Goal: Task Accomplishment & Management: Manage account settings

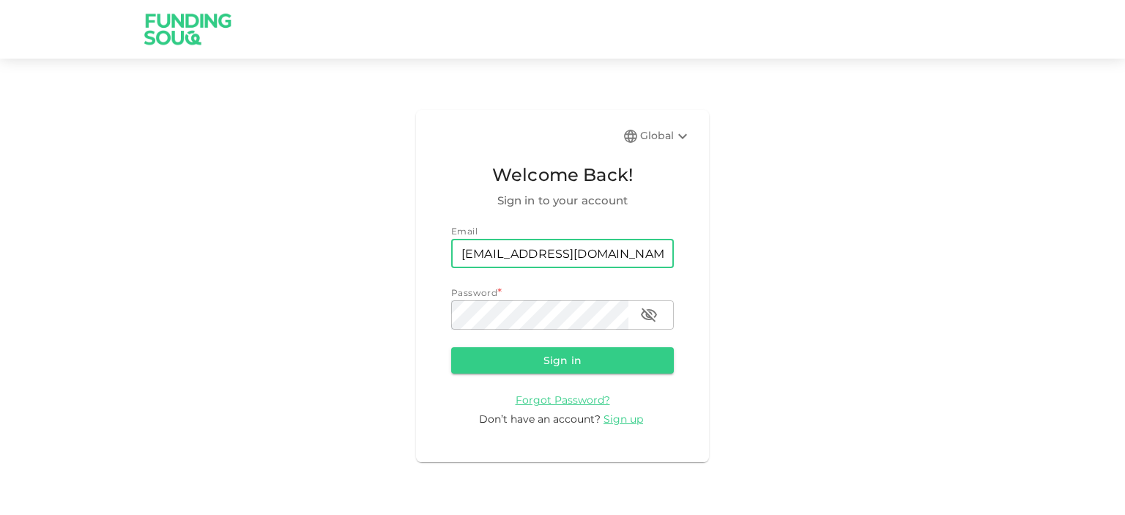
type input "[EMAIL_ADDRESS][DOMAIN_NAME]"
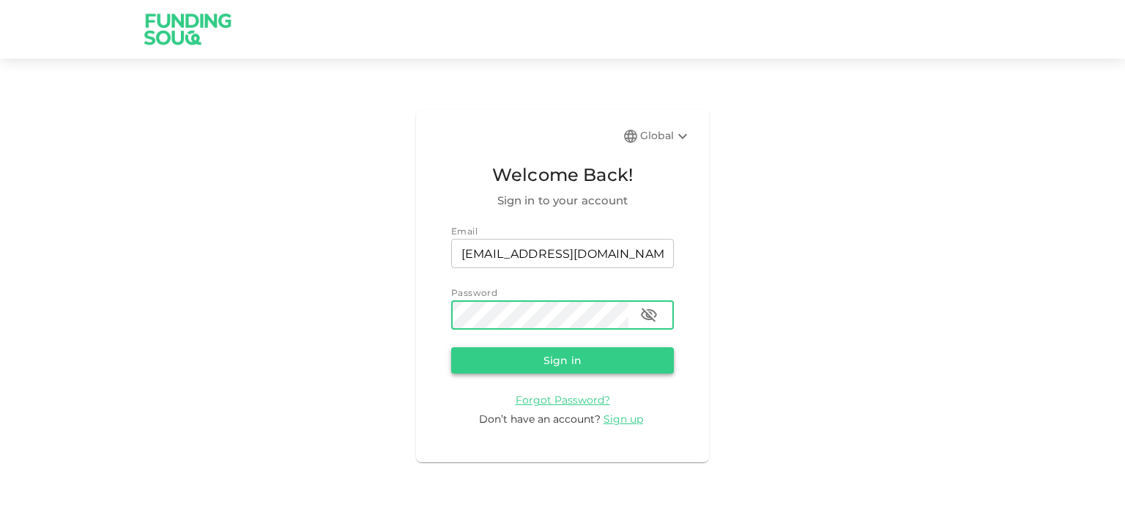
click at [549, 362] on button "Sign in" at bounding box center [562, 360] width 223 height 26
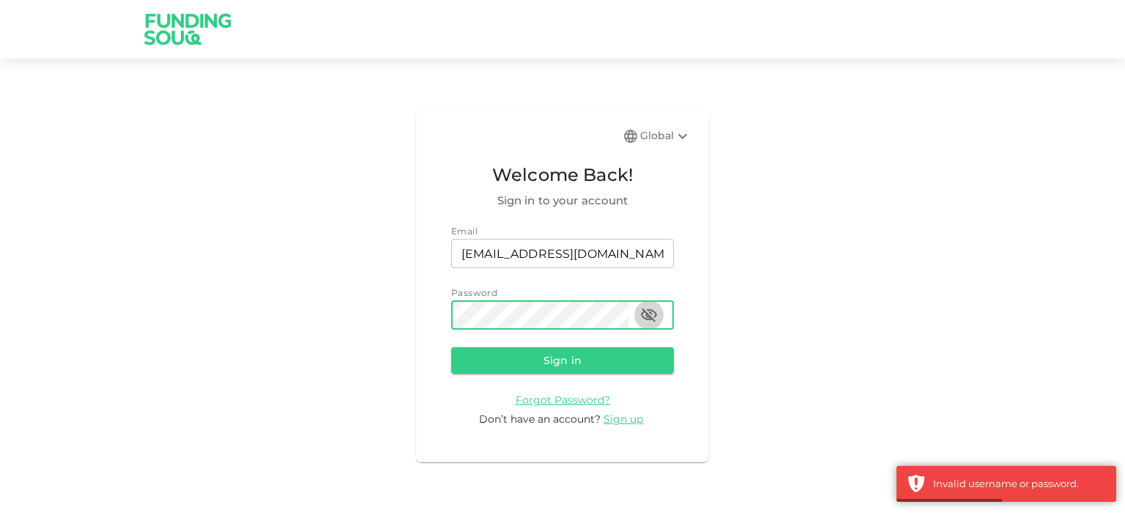
click at [656, 317] on icon "button" at bounding box center [649, 315] width 18 height 18
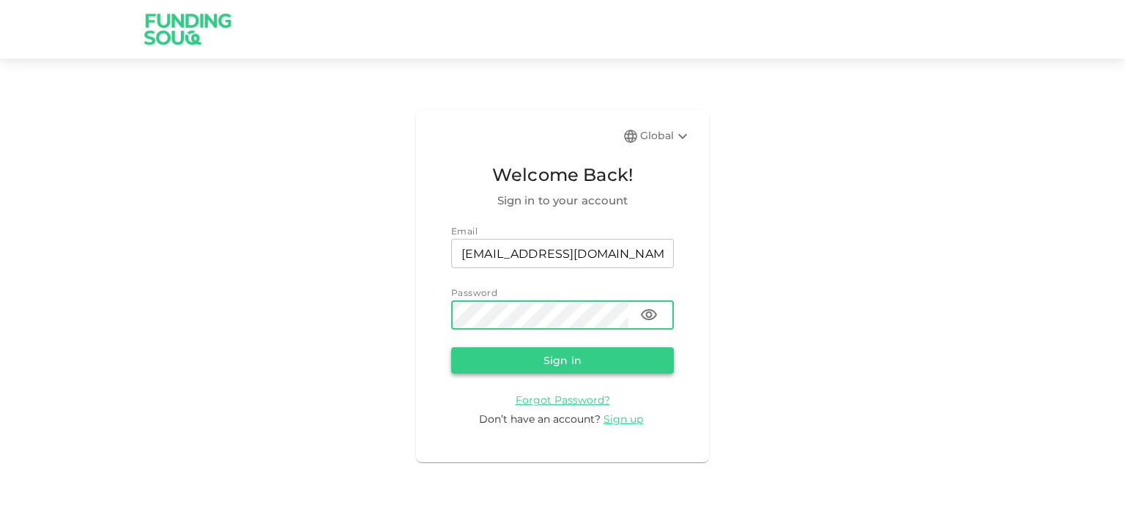
click at [549, 362] on button "Sign in" at bounding box center [562, 360] width 223 height 26
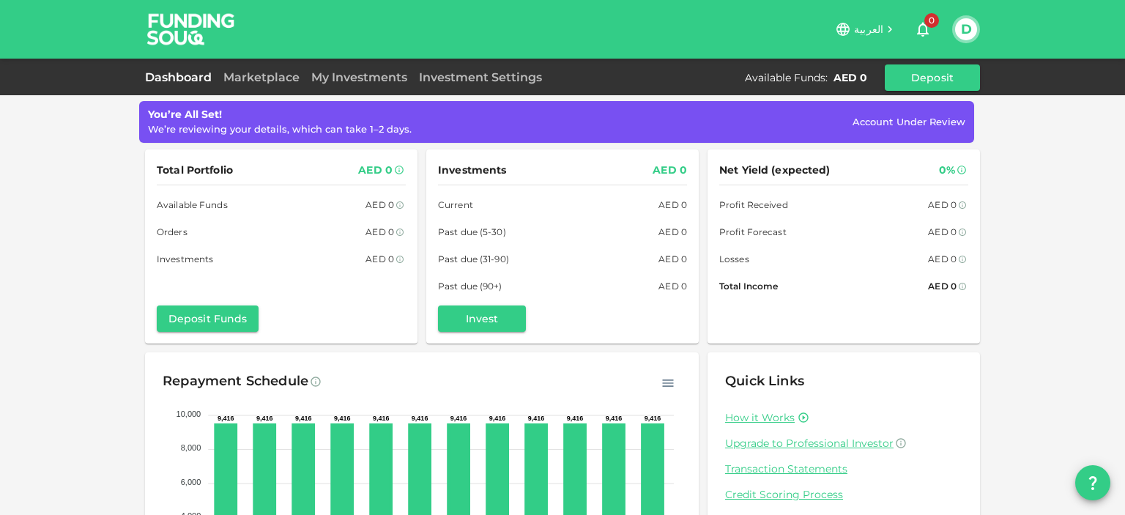
click at [888, 124] on span "Account Under Review" at bounding box center [908, 122] width 113 height 12
click at [226, 321] on button "Deposit Funds" at bounding box center [208, 318] width 102 height 26
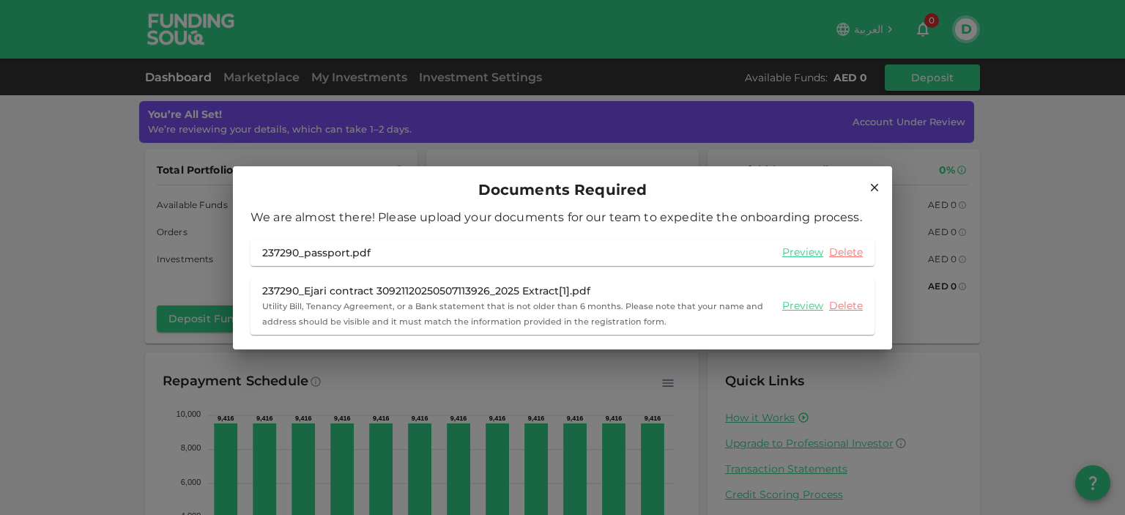
click at [877, 183] on icon at bounding box center [874, 187] width 13 height 13
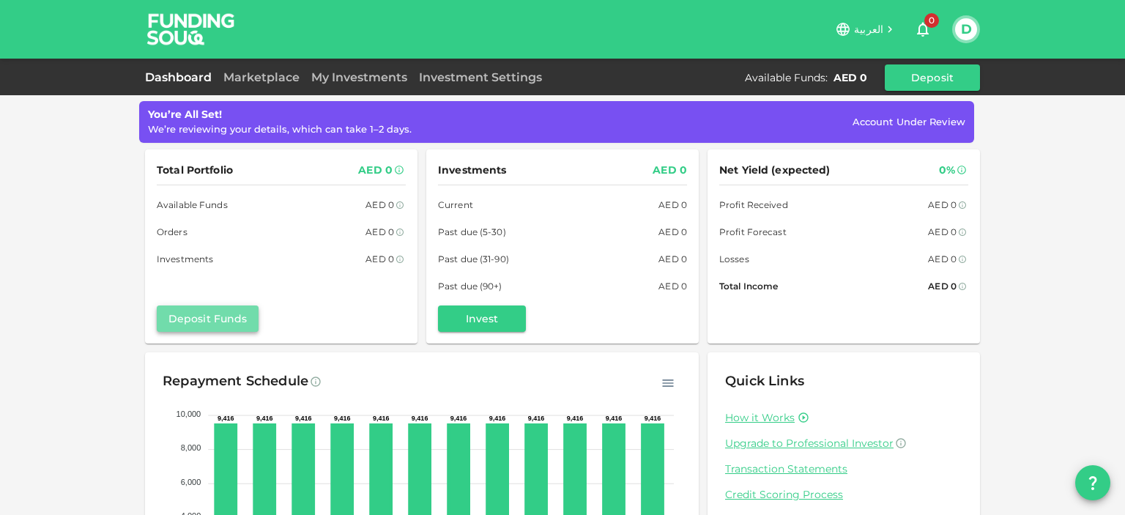
click at [215, 316] on button "Deposit Funds" at bounding box center [208, 318] width 102 height 26
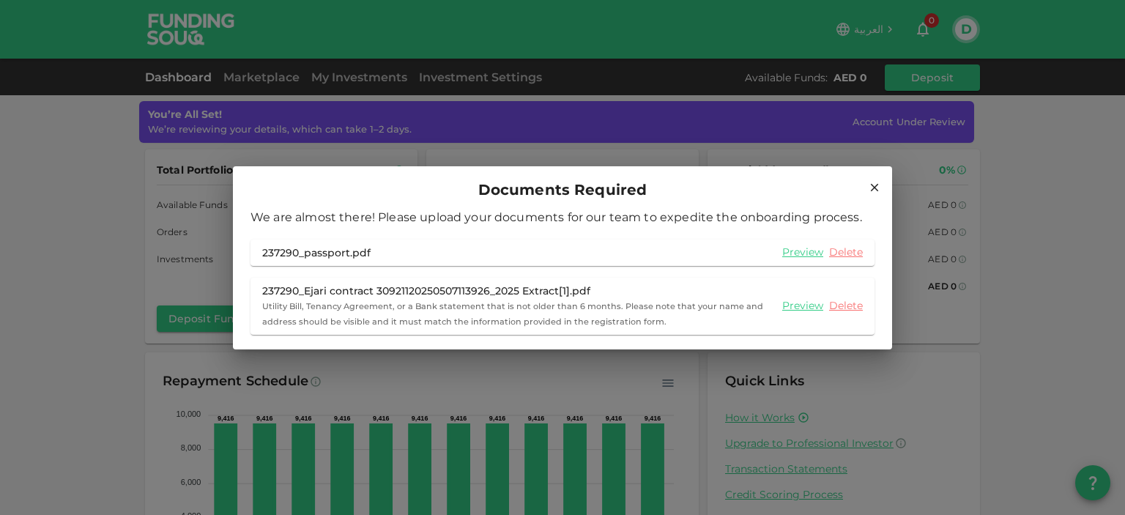
click at [876, 183] on icon at bounding box center [874, 187] width 13 height 13
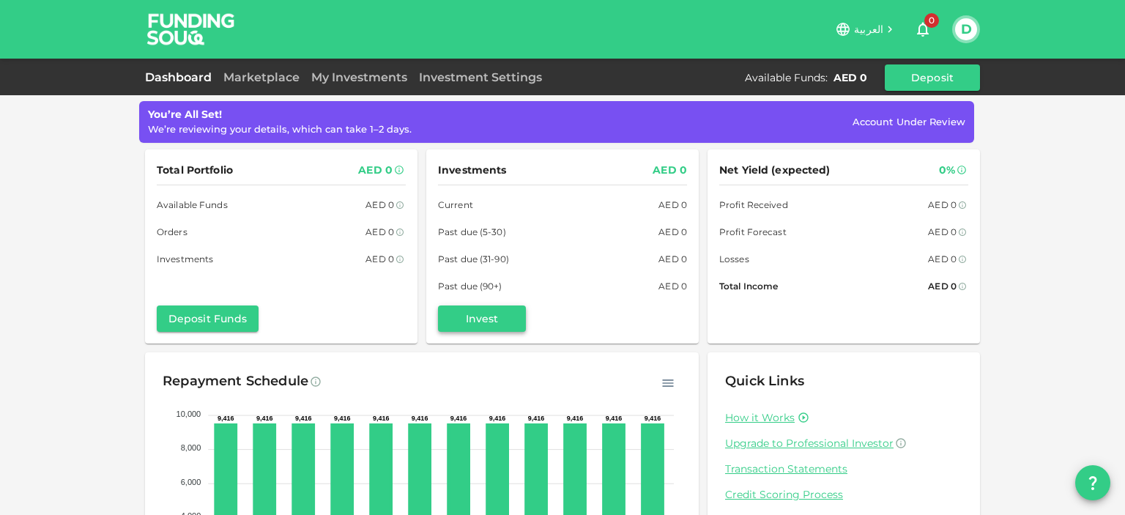
click at [513, 318] on button "Invest" at bounding box center [482, 318] width 88 height 26
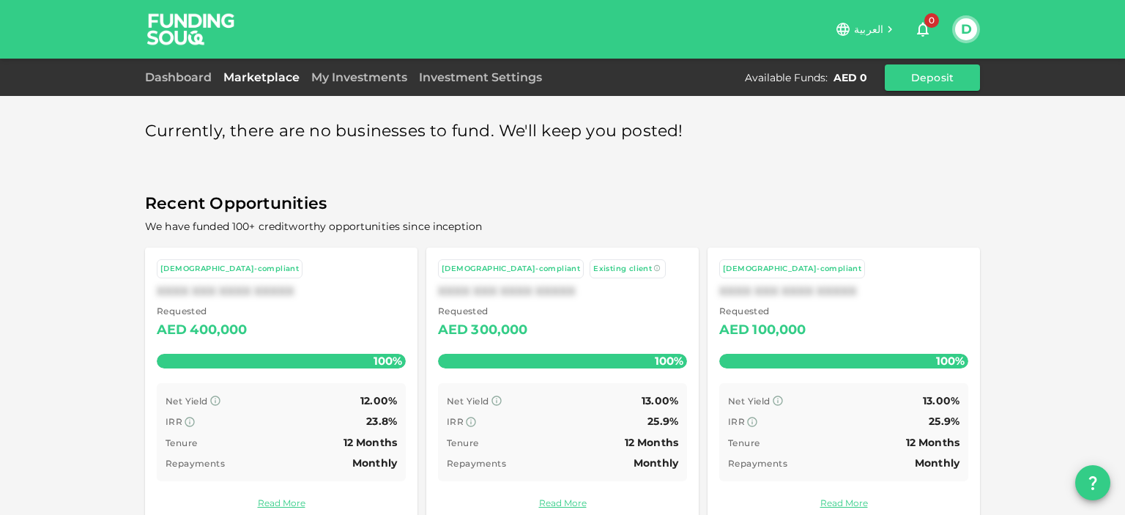
click at [966, 29] on button "D" at bounding box center [966, 29] width 22 height 22
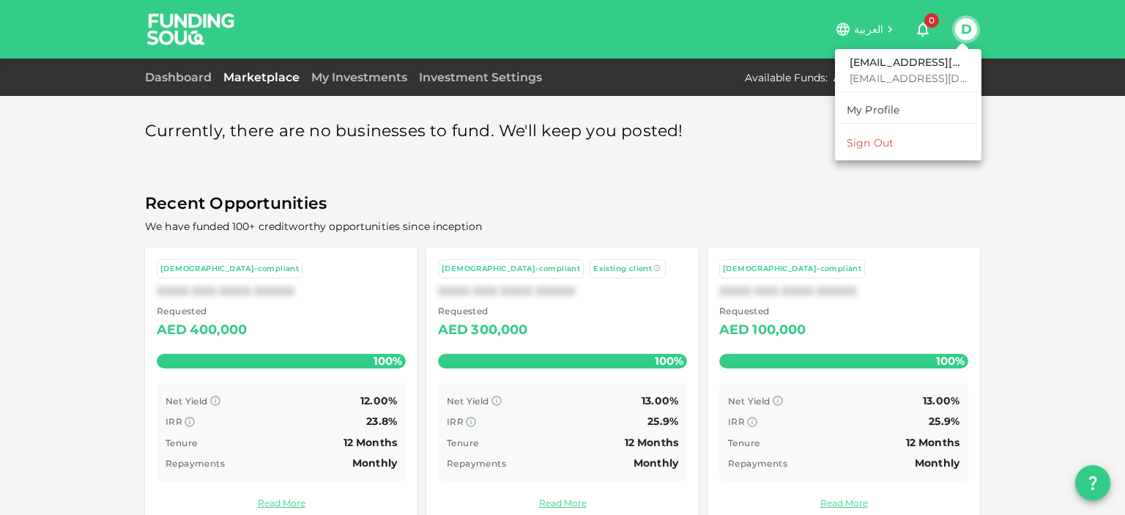
click at [999, 154] on div at bounding box center [562, 257] width 1125 height 515
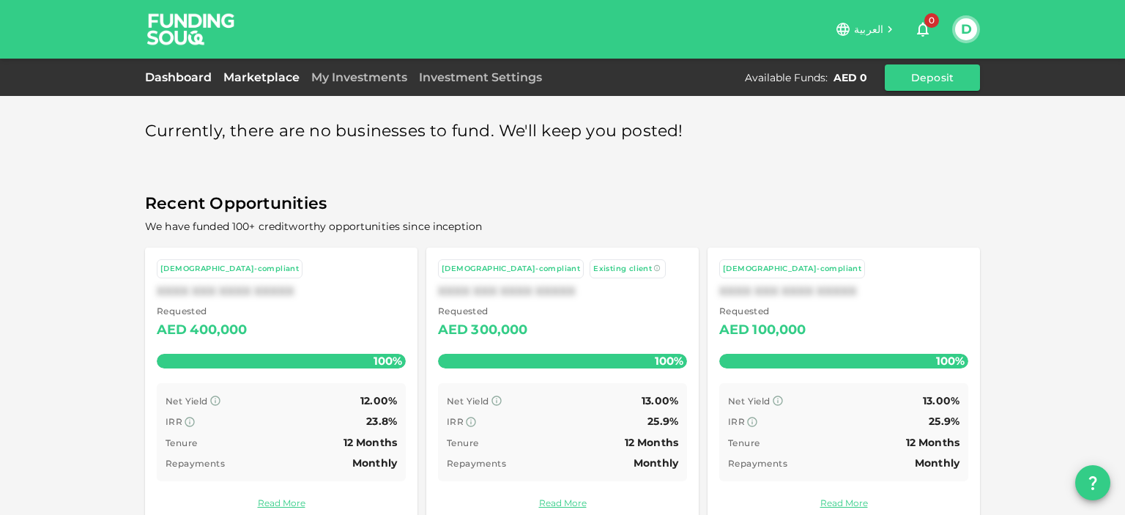
click at [174, 74] on link "Dashboard" at bounding box center [181, 77] width 72 height 14
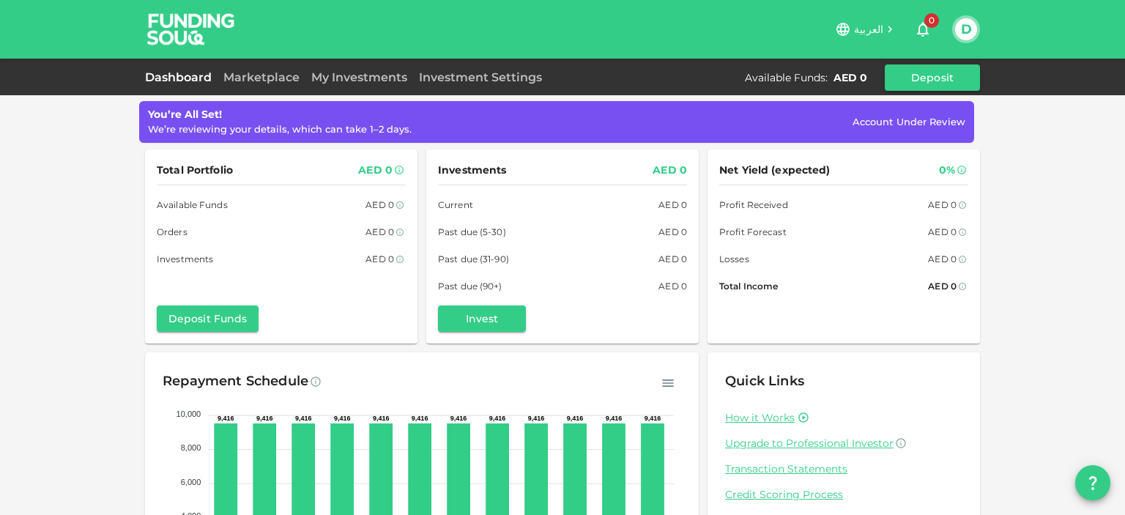
scroll to position [149, 0]
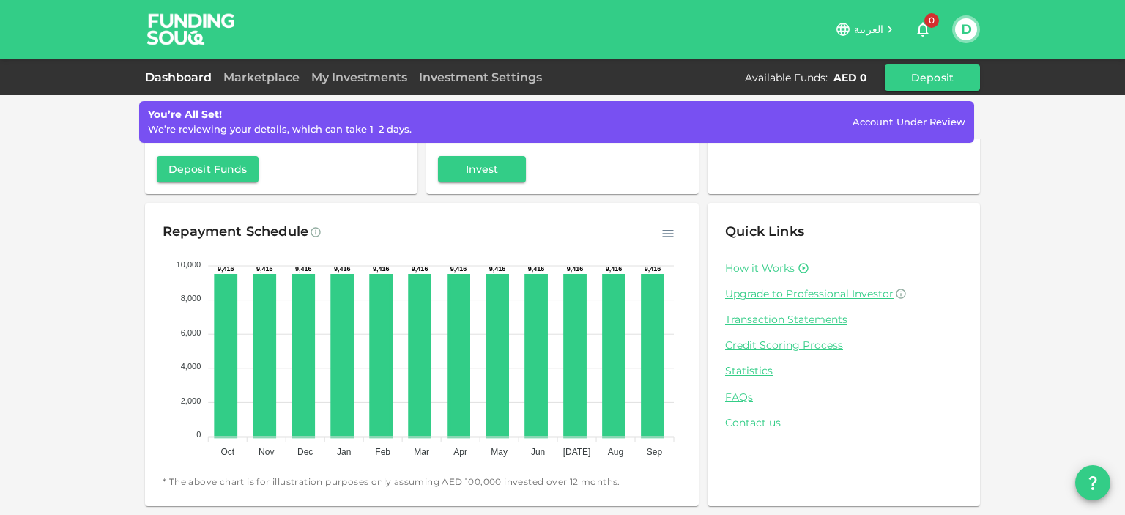
click at [767, 426] on link "Contact us" at bounding box center [843, 423] width 237 height 14
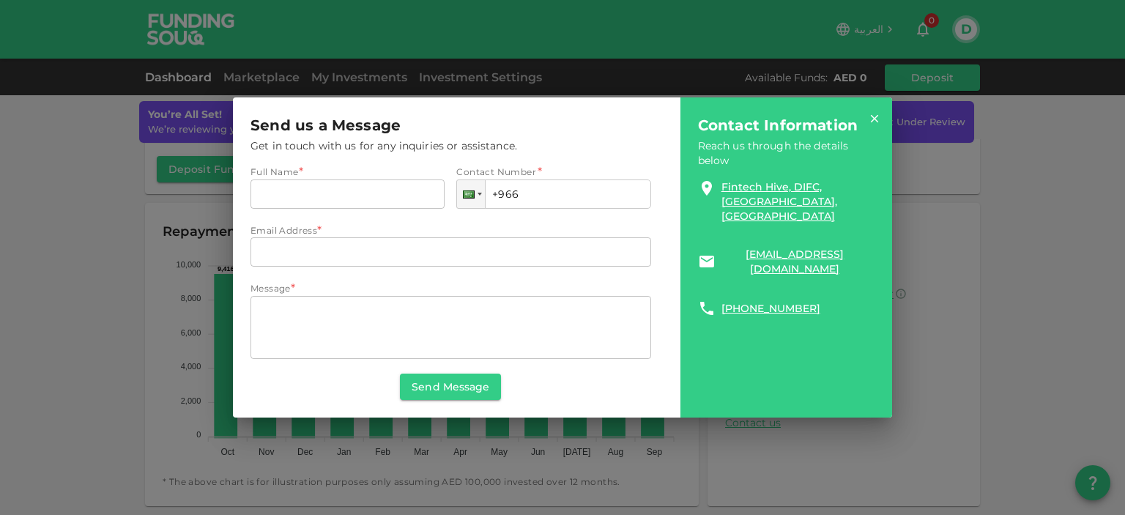
click at [877, 119] on icon at bounding box center [874, 118] width 13 height 13
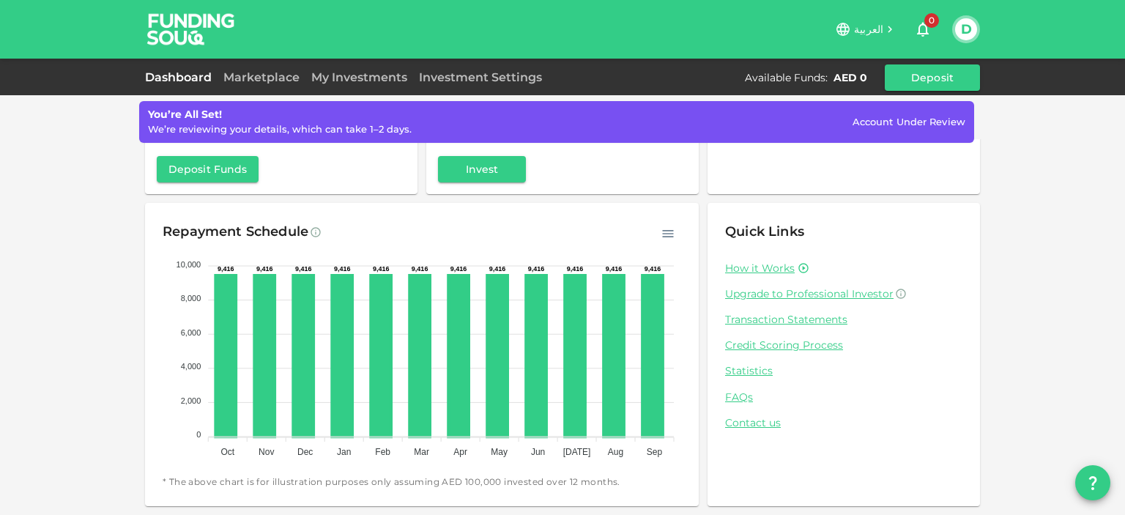
click at [1040, 306] on div "You’re All Set! We’re reviewing your details, which can take 1–2 days. Account …" at bounding box center [562, 183] width 1125 height 664
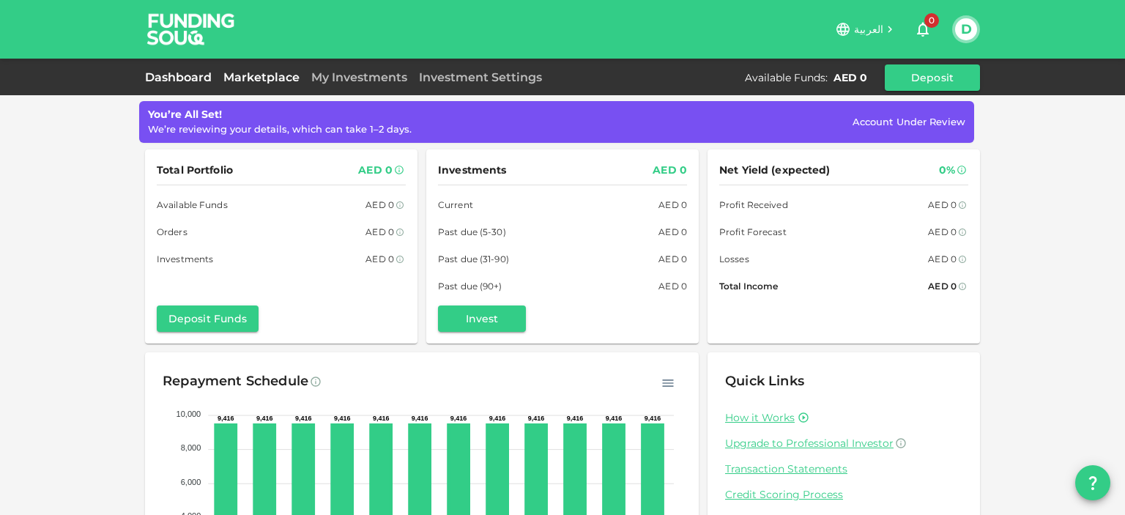
click at [270, 81] on link "Marketplace" at bounding box center [261, 77] width 88 height 14
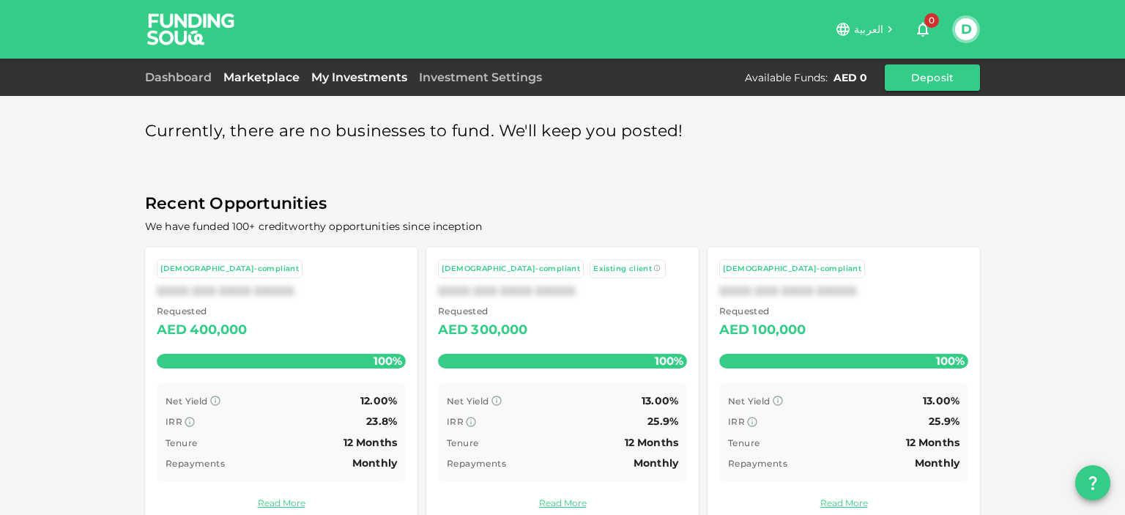
click at [345, 81] on link "My Investments" at bounding box center [359, 77] width 108 height 14
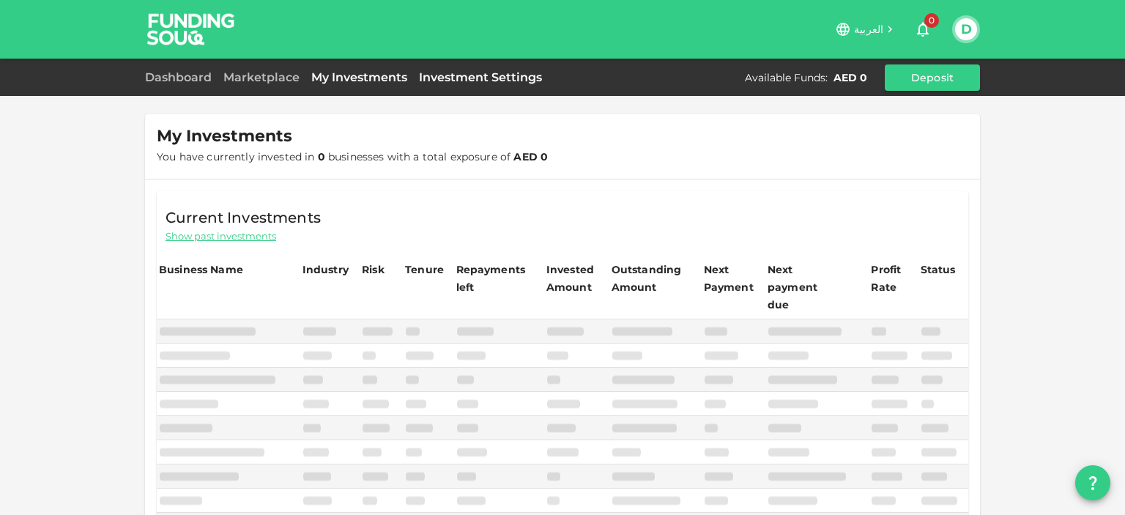
click at [483, 81] on link "Investment Settings" at bounding box center [480, 77] width 135 height 14
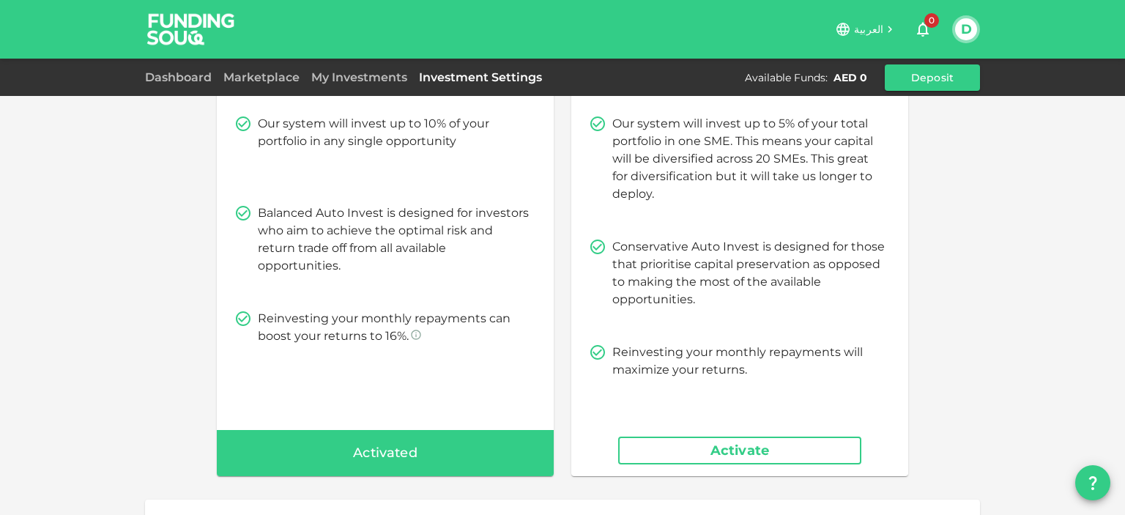
scroll to position [168, 0]
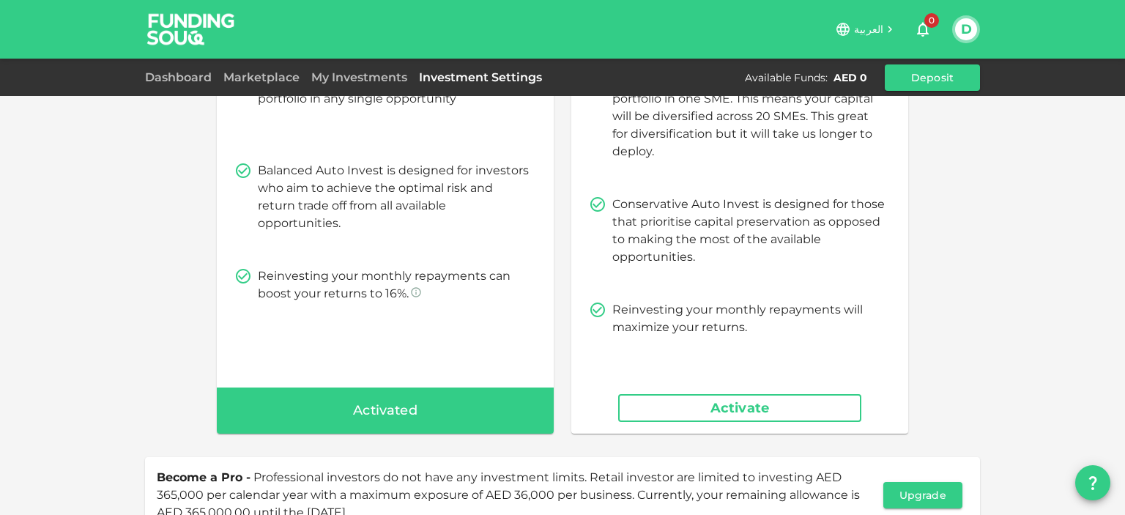
click at [755, 409] on button "Activate" at bounding box center [739, 408] width 243 height 28
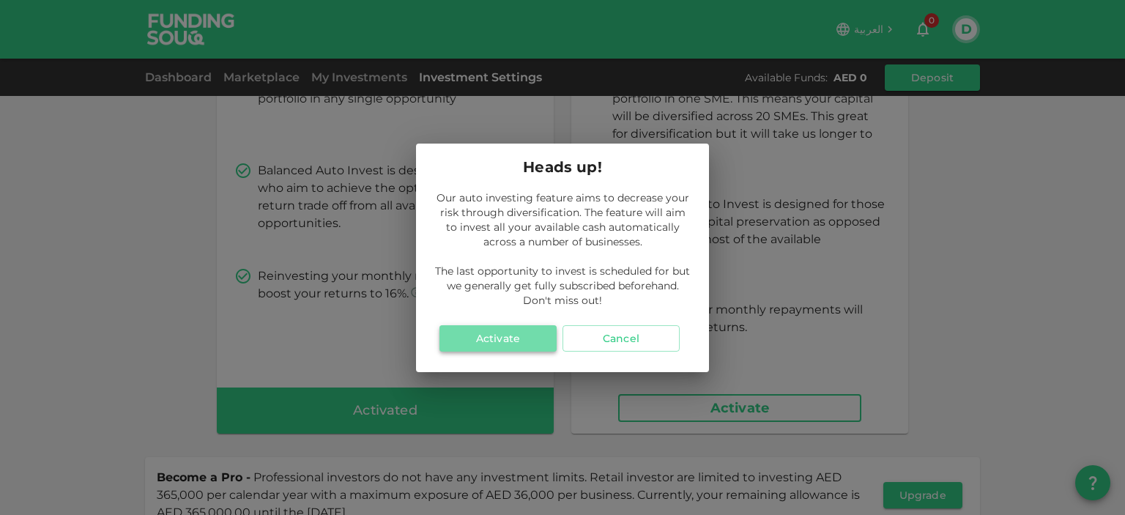
click at [504, 338] on button "Activate" at bounding box center [497, 338] width 117 height 26
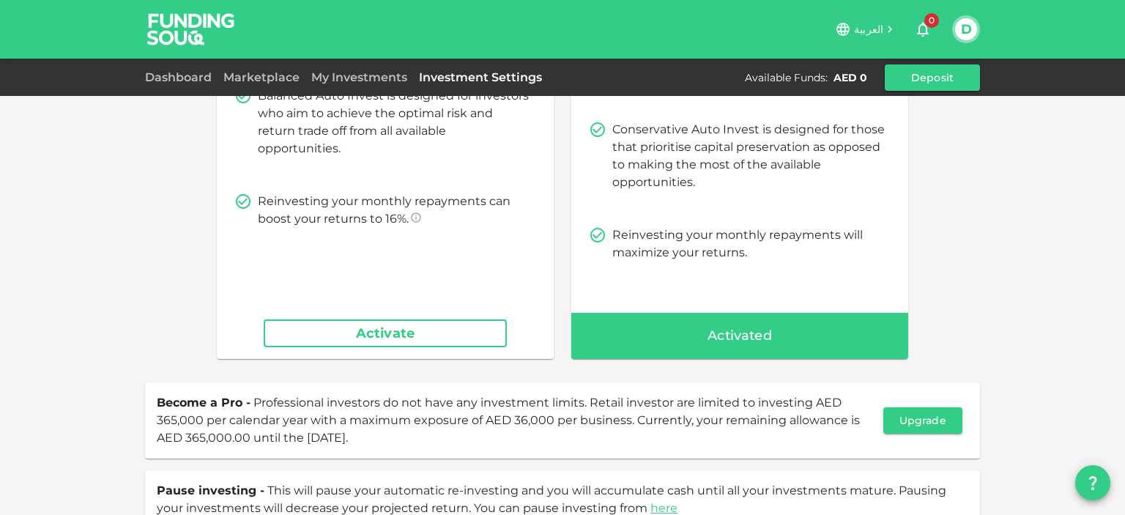
scroll to position [253, 0]
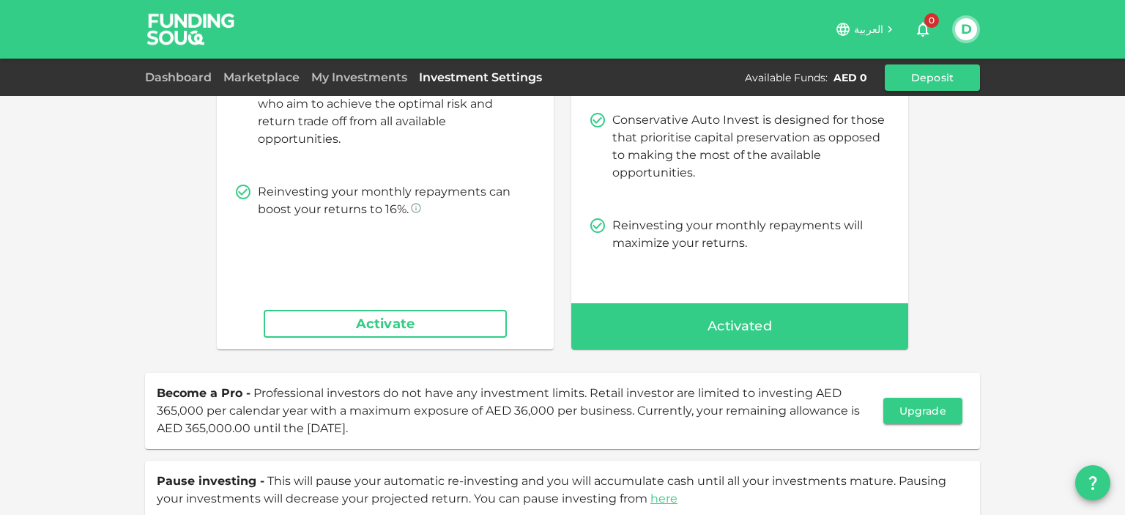
click at [428, 324] on button "Activate" at bounding box center [385, 324] width 243 height 28
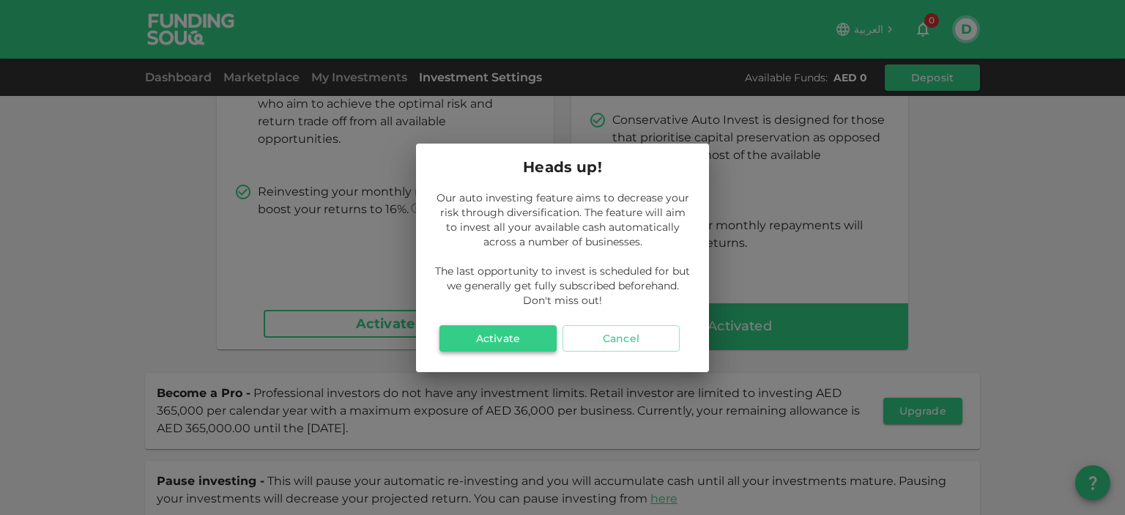
click at [499, 338] on button "Activate" at bounding box center [497, 338] width 117 height 26
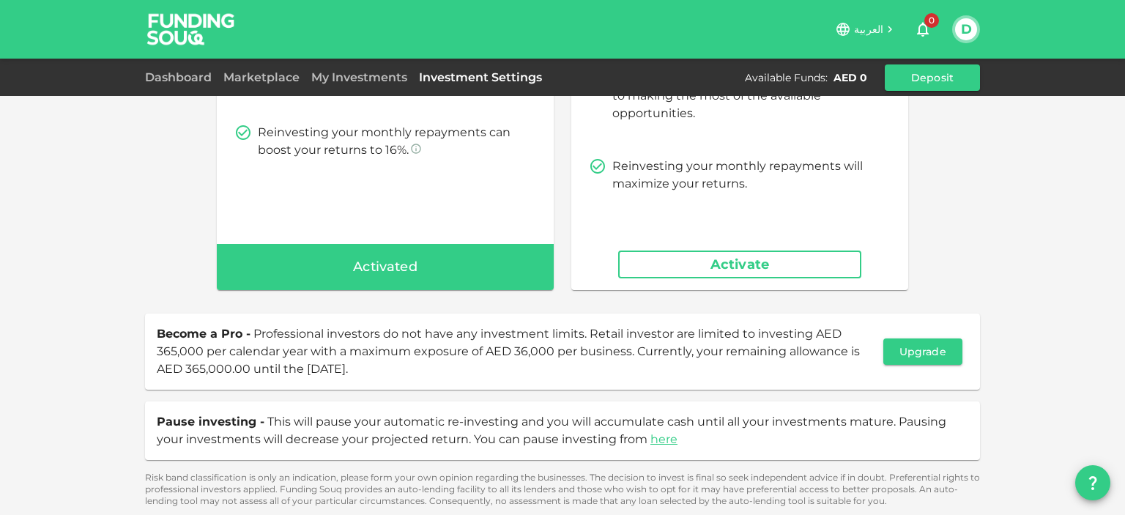
scroll to position [313, 0]
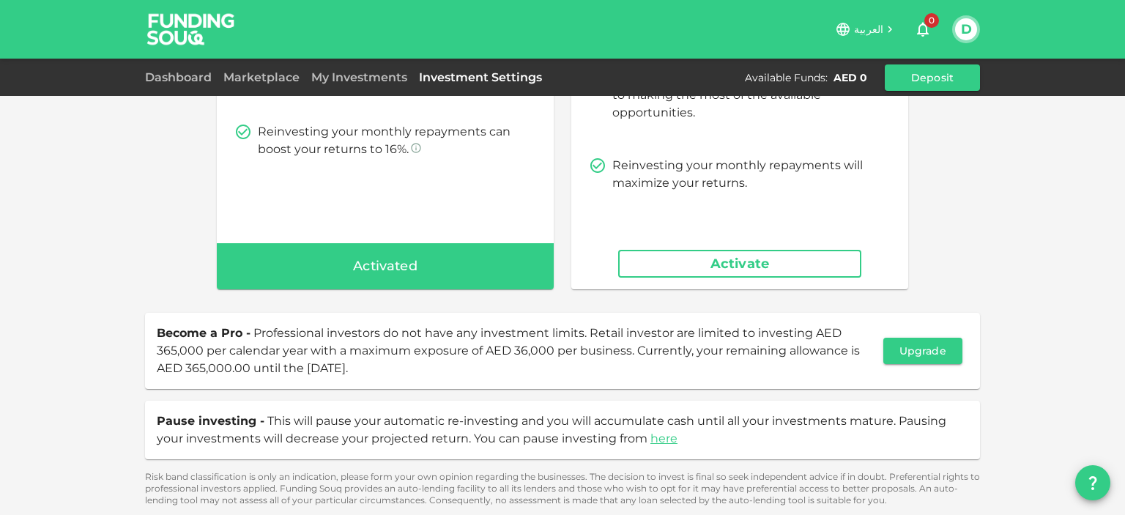
click at [1098, 485] on icon "question" at bounding box center [1093, 483] width 18 height 18
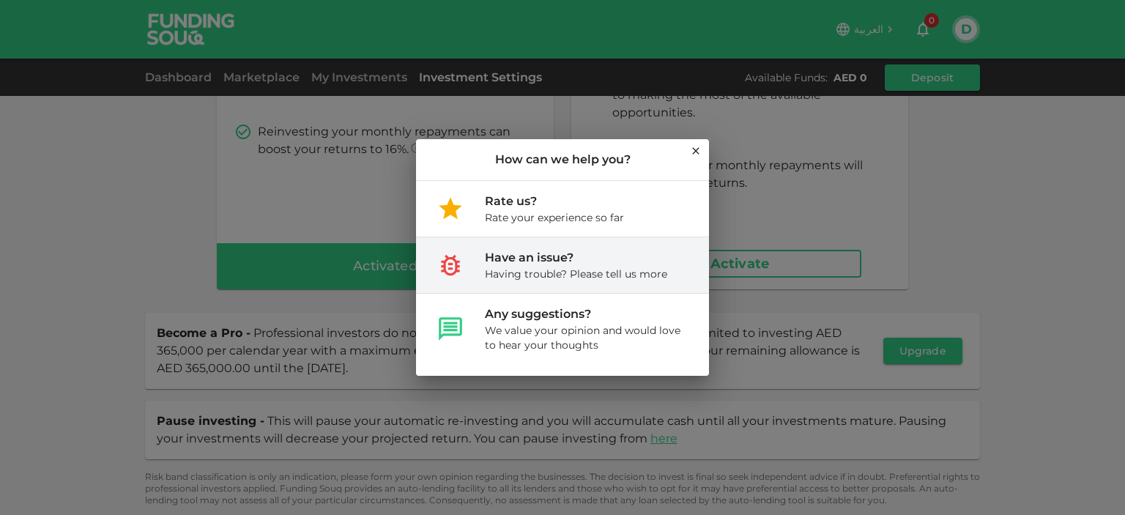
click at [582, 275] on div "Having trouble? Please tell us more" at bounding box center [576, 274] width 182 height 15
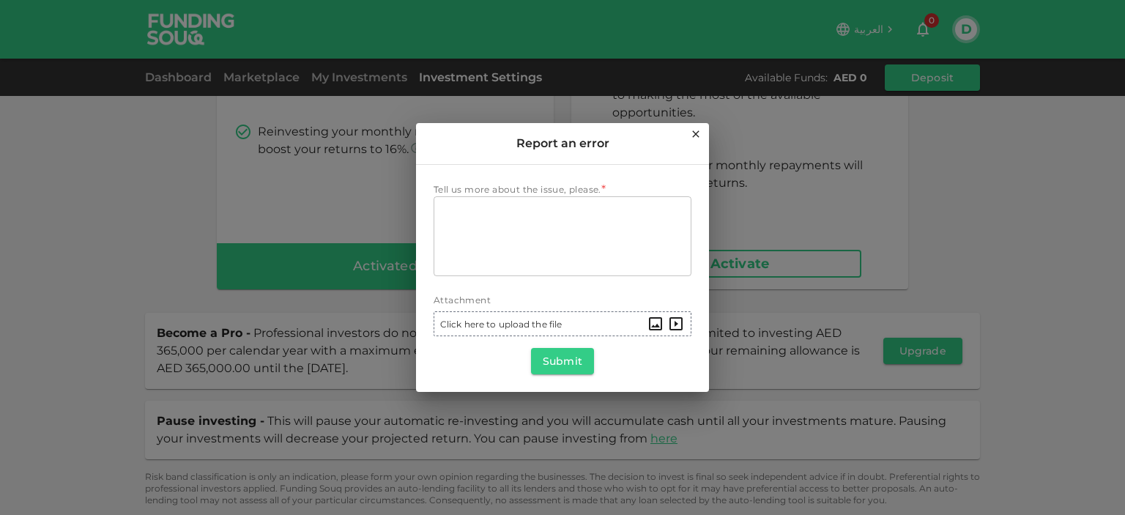
click at [693, 135] on icon at bounding box center [696, 134] width 12 height 12
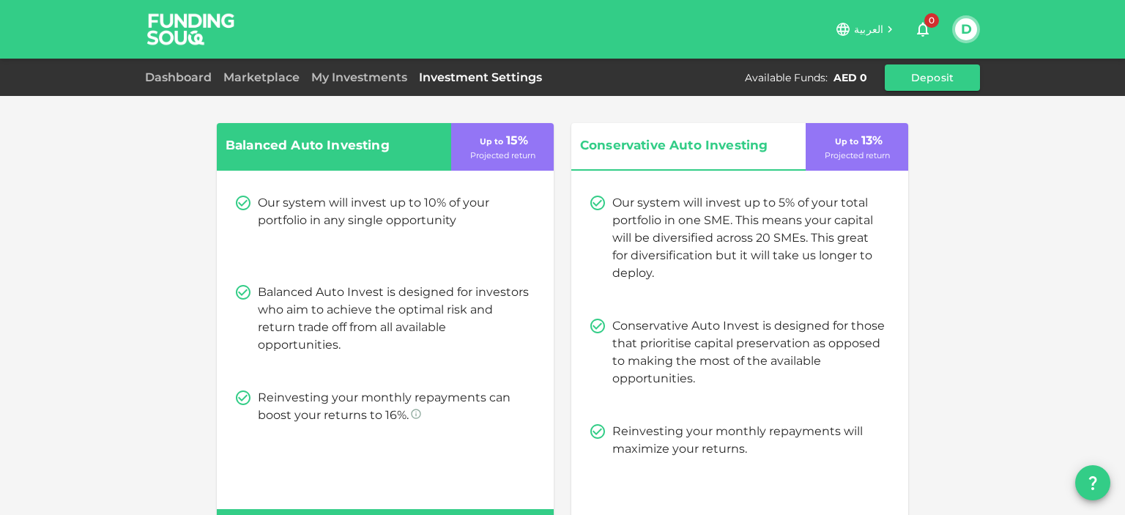
scroll to position [0, 0]
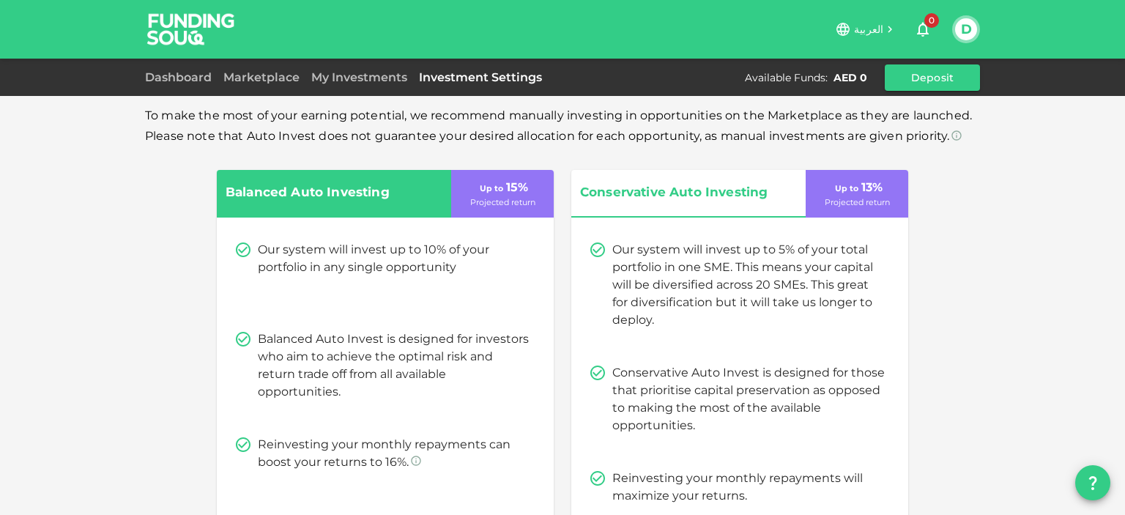
click at [854, 76] on div "AED 0" at bounding box center [850, 77] width 34 height 15
click at [953, 84] on button "Deposit" at bounding box center [931, 77] width 95 height 26
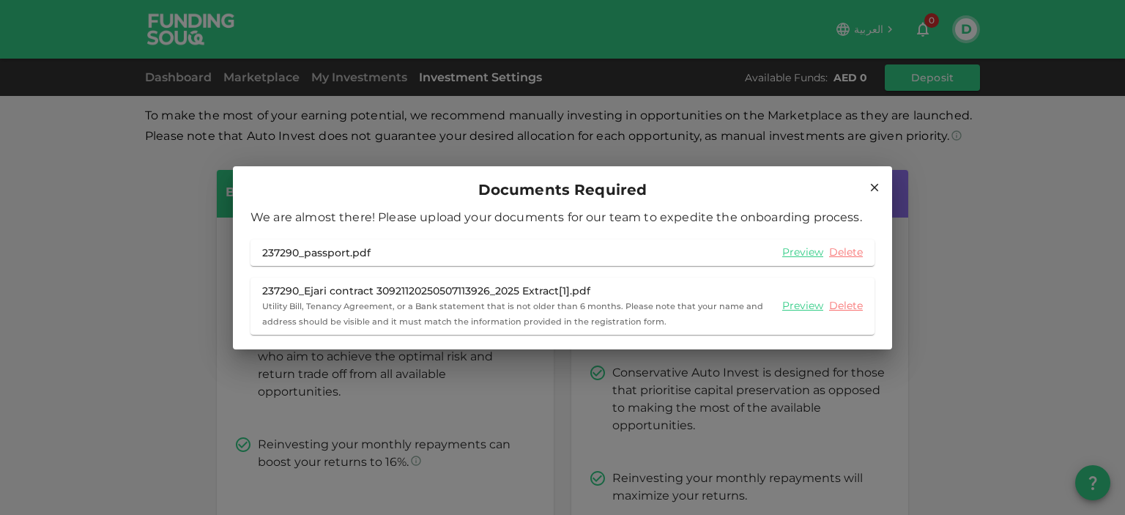
click at [874, 187] on icon at bounding box center [875, 187] width 8 height 8
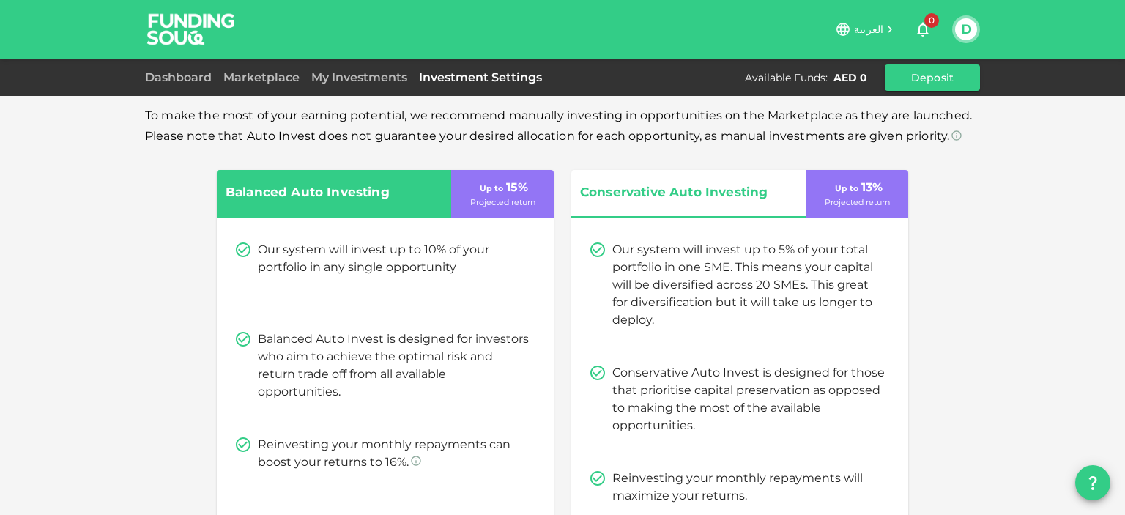
click at [967, 27] on button "D" at bounding box center [966, 29] width 22 height 22
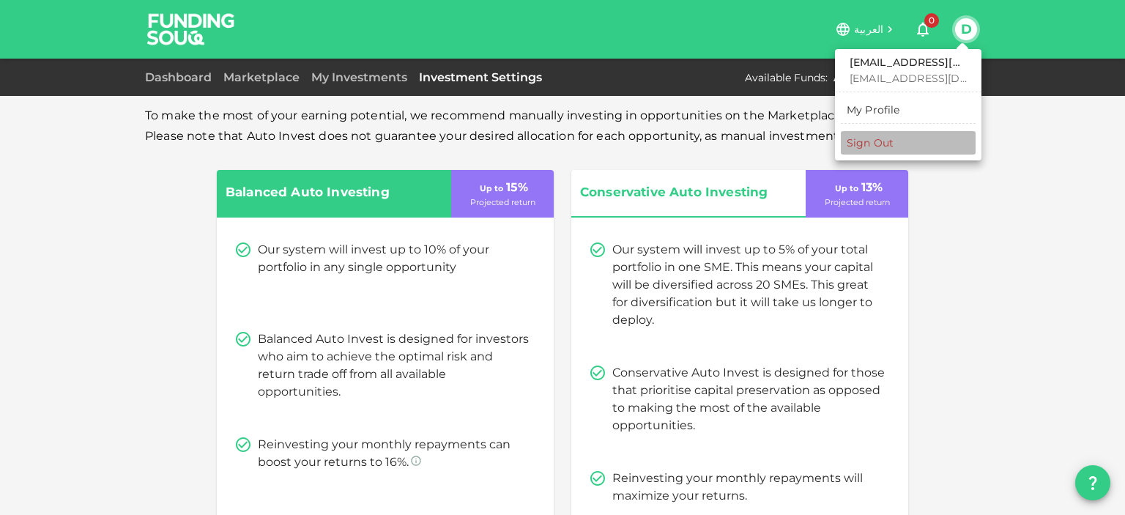
click at [875, 147] on div "Sign Out" at bounding box center [869, 142] width 47 height 15
